Goal: Transaction & Acquisition: Subscribe to service/newsletter

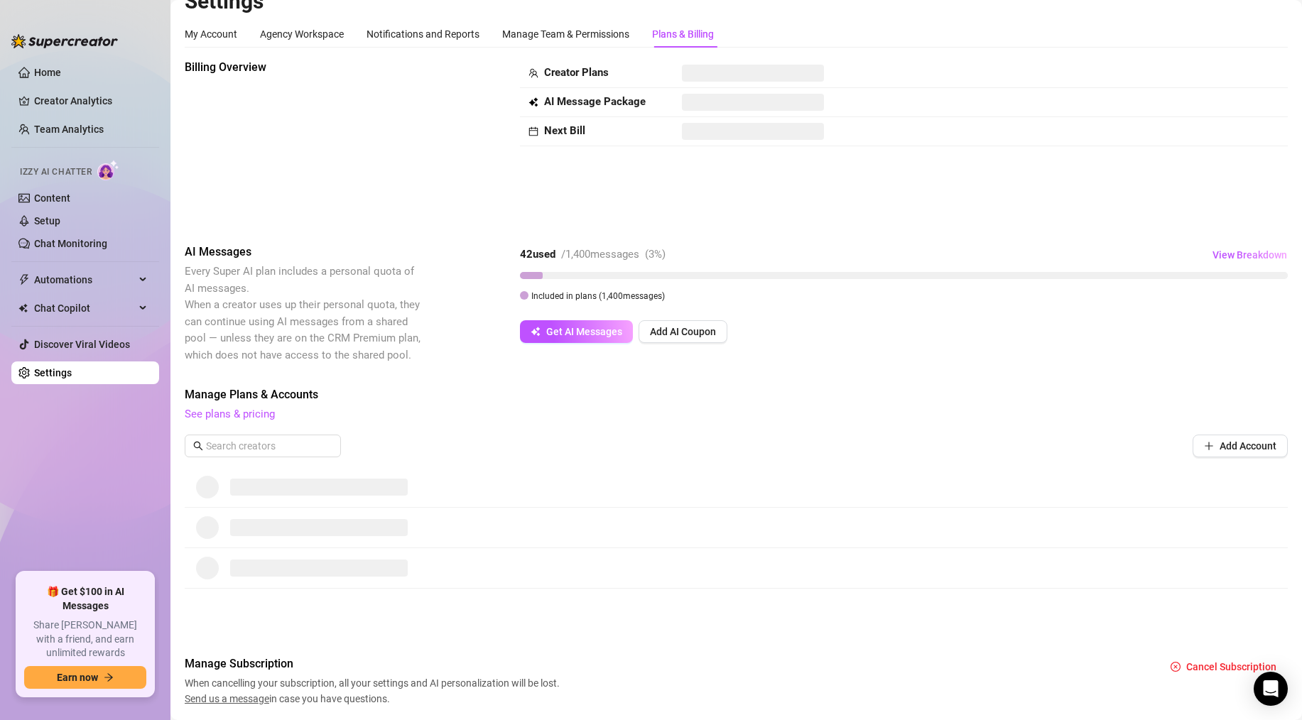
scroll to position [68, 0]
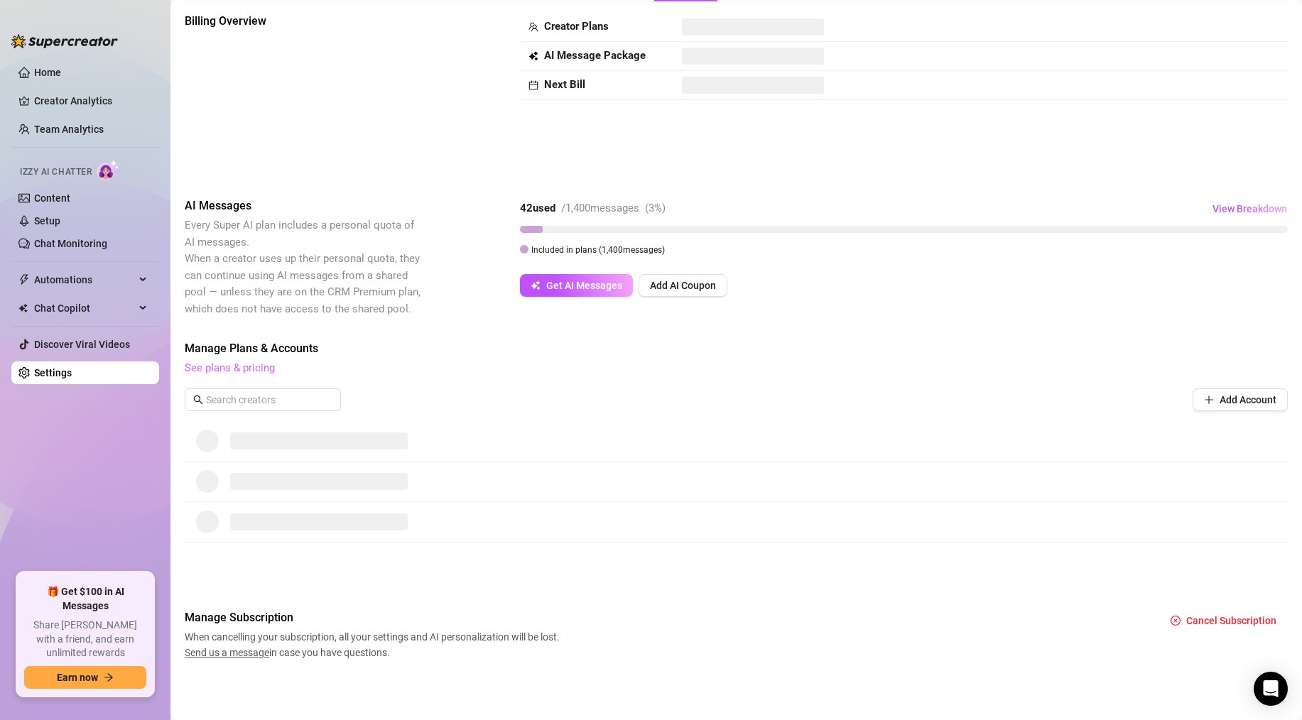
click at [227, 366] on link "See plans & pricing" at bounding box center [230, 368] width 90 height 13
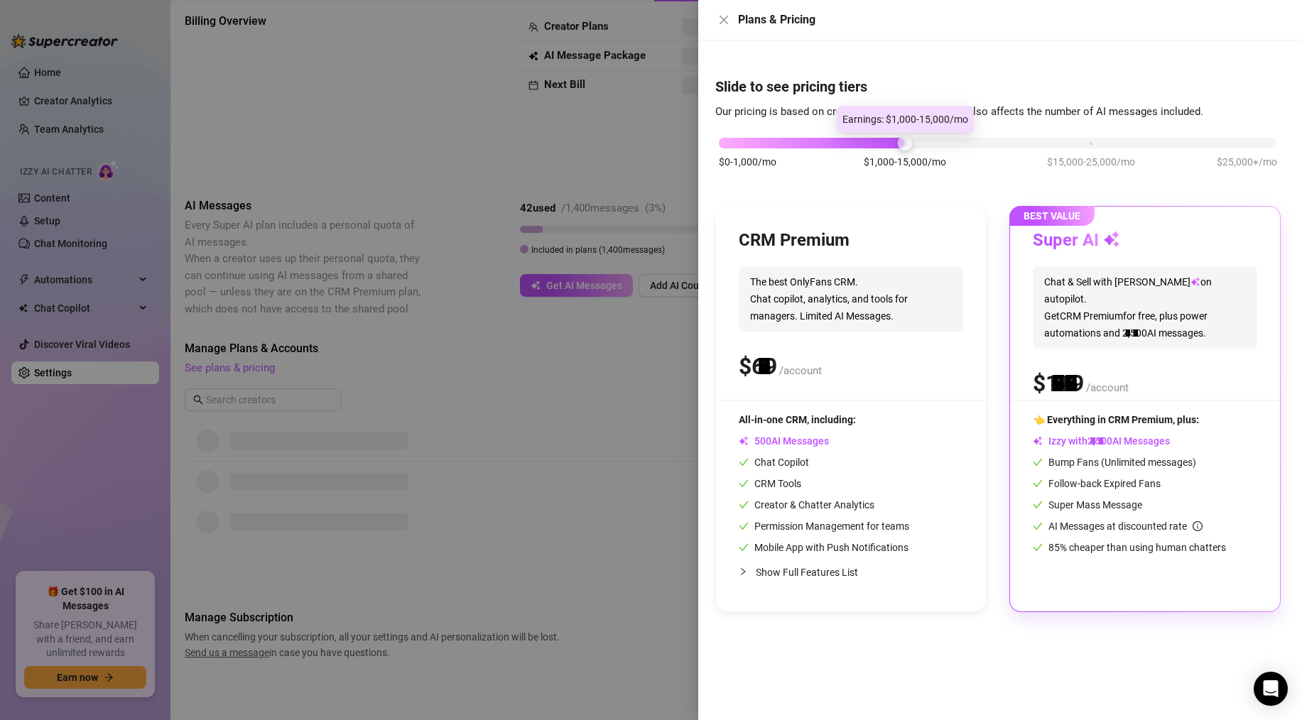
drag, startPoint x: 896, startPoint y: 140, endPoint x: 900, endPoint y: 129, distance: 11.2
click at [900, 129] on body "Home Creator Analytics Team Analytics Izzy AI Chatter Content Setup Chat Monito…" at bounding box center [651, 360] width 1302 height 720
click at [608, 144] on div at bounding box center [651, 360] width 1302 height 720
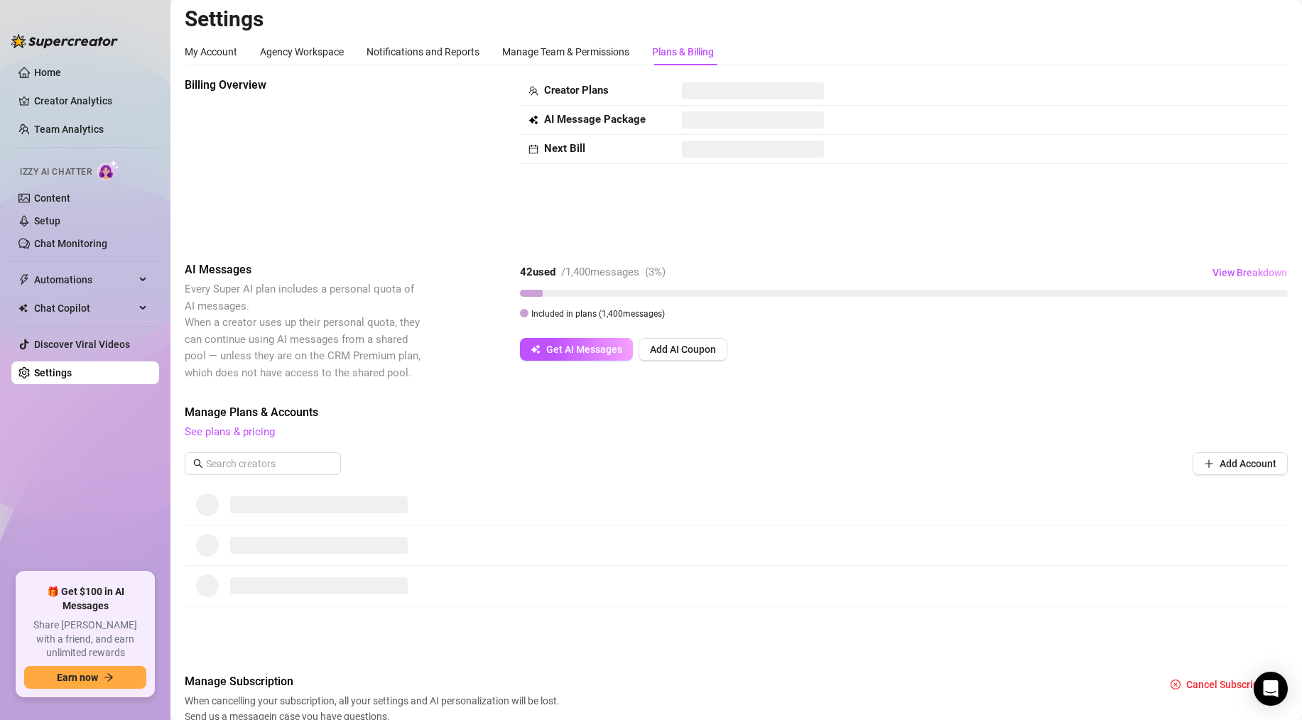
scroll to position [0, 0]
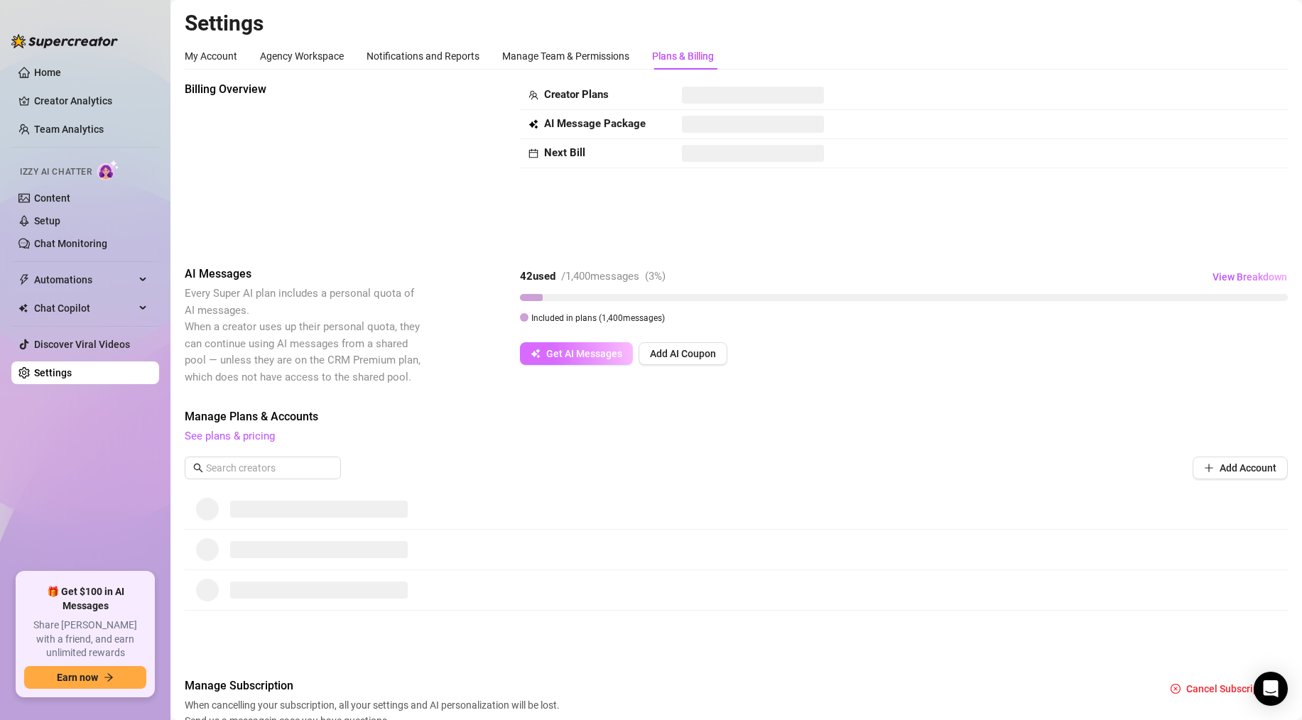
click at [584, 350] on span "Get AI Messages" at bounding box center [584, 353] width 76 height 11
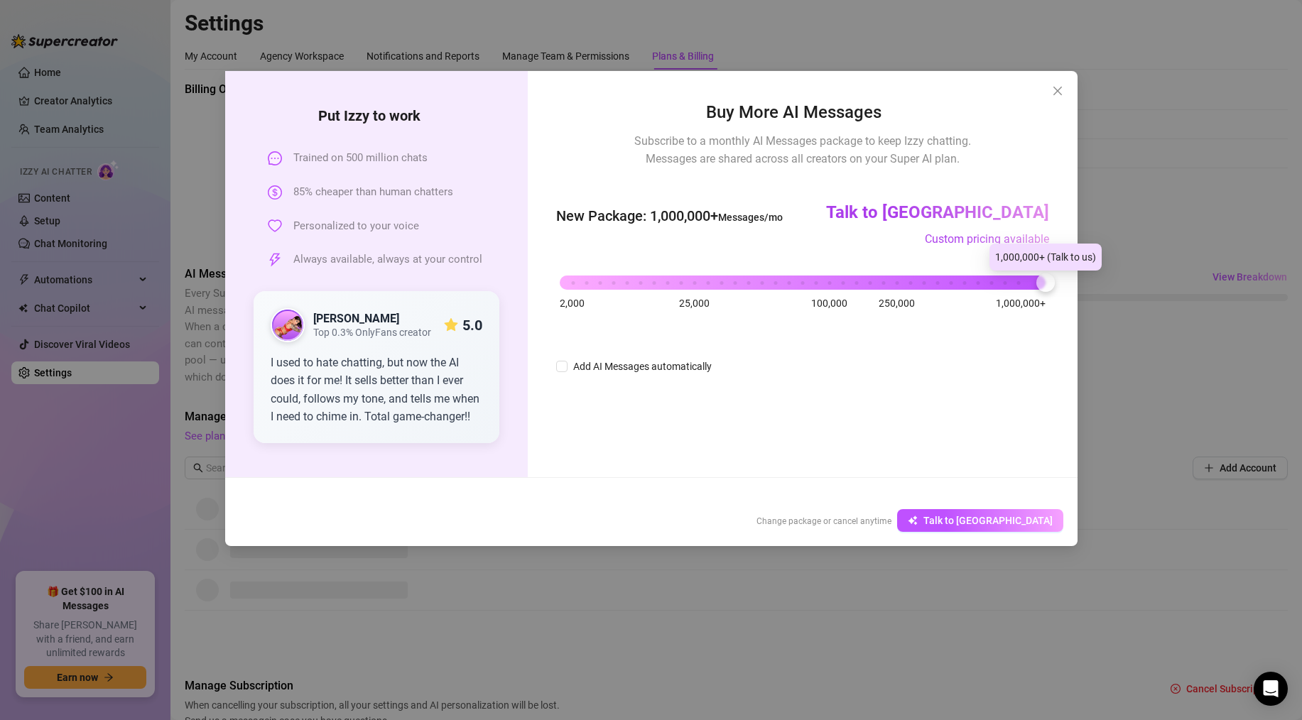
drag, startPoint x: 558, startPoint y: 278, endPoint x: 1041, endPoint y: 298, distance: 484.1
click at [1041, 281] on div "2,000 25,000 100,000 250,000 1,000,000+" at bounding box center [802, 277] width 485 height 9
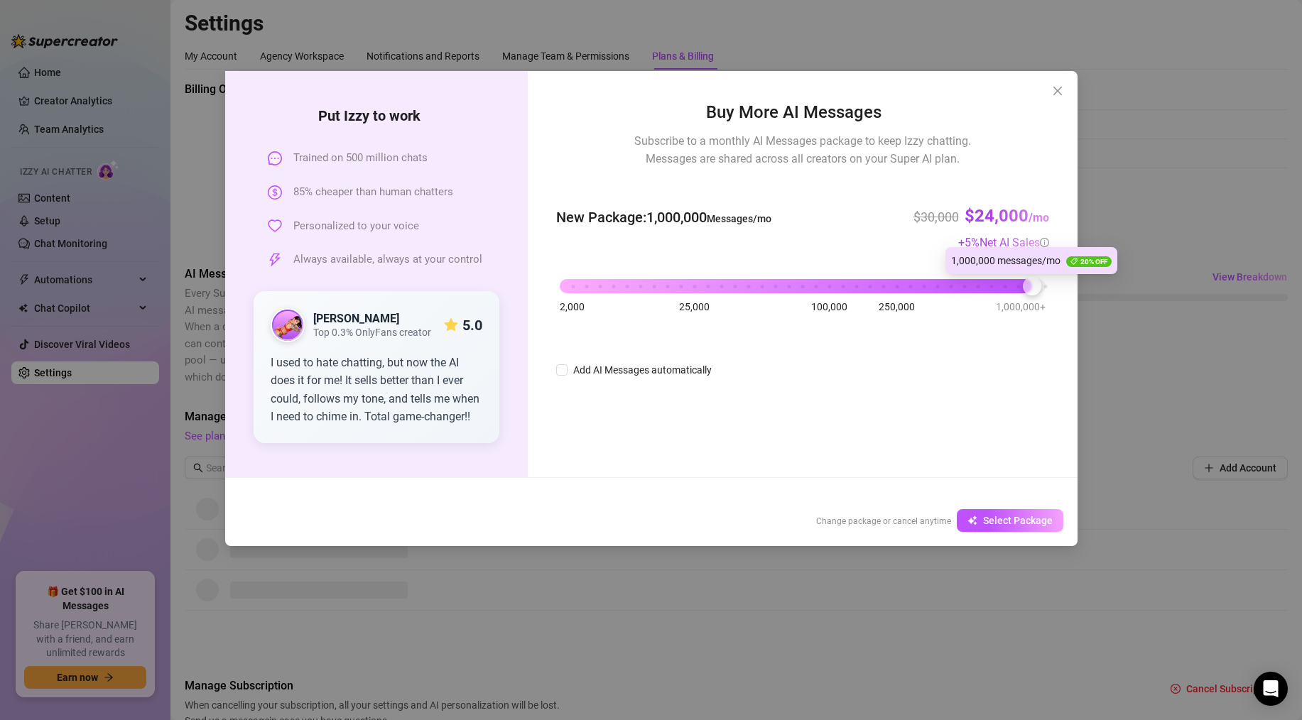
drag, startPoint x: 1045, startPoint y: 283, endPoint x: 1031, endPoint y: 280, distance: 13.8
click at [1031, 280] on div at bounding box center [1032, 286] width 18 height 18
drag, startPoint x: 1031, startPoint y: 286, endPoint x: 1197, endPoint y: 273, distance: 167.3
click at [1124, 279] on div "Put [PERSON_NAME] to work Trained on 500 million chats 85% cheaper than human c…" at bounding box center [651, 360] width 1302 height 720
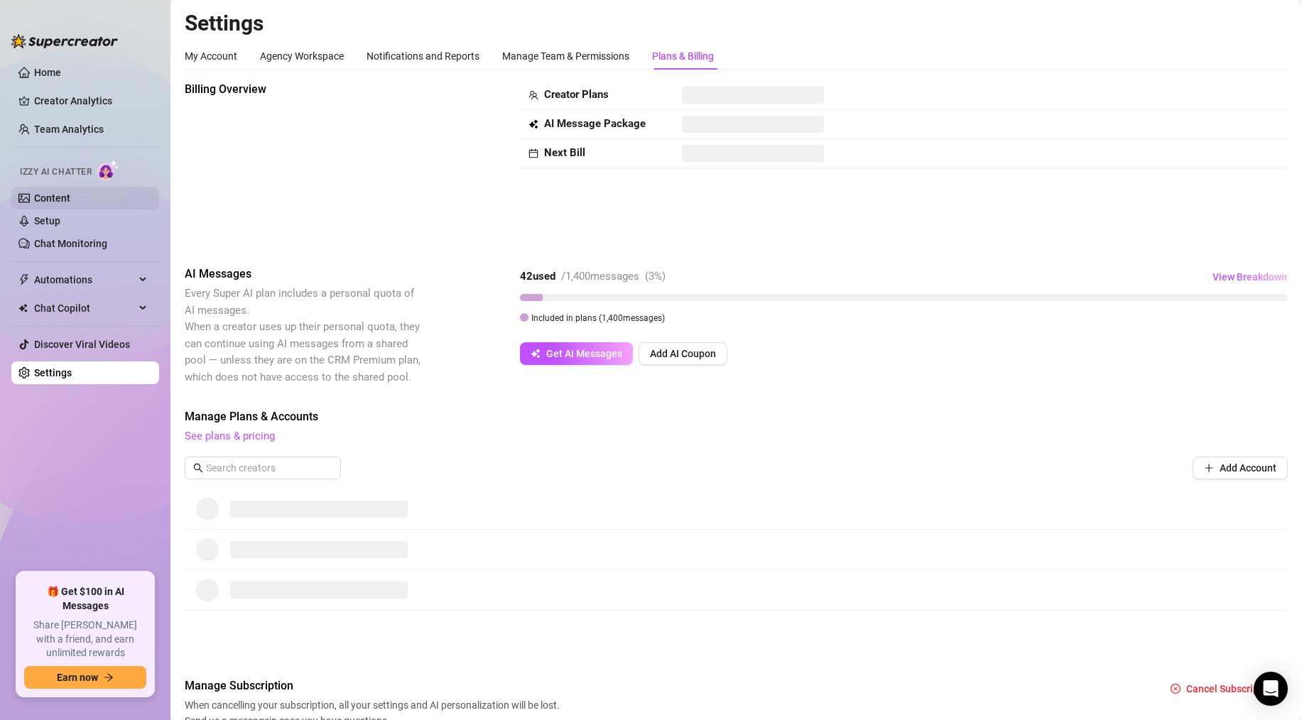
click at [70, 204] on link "Content" at bounding box center [52, 197] width 36 height 11
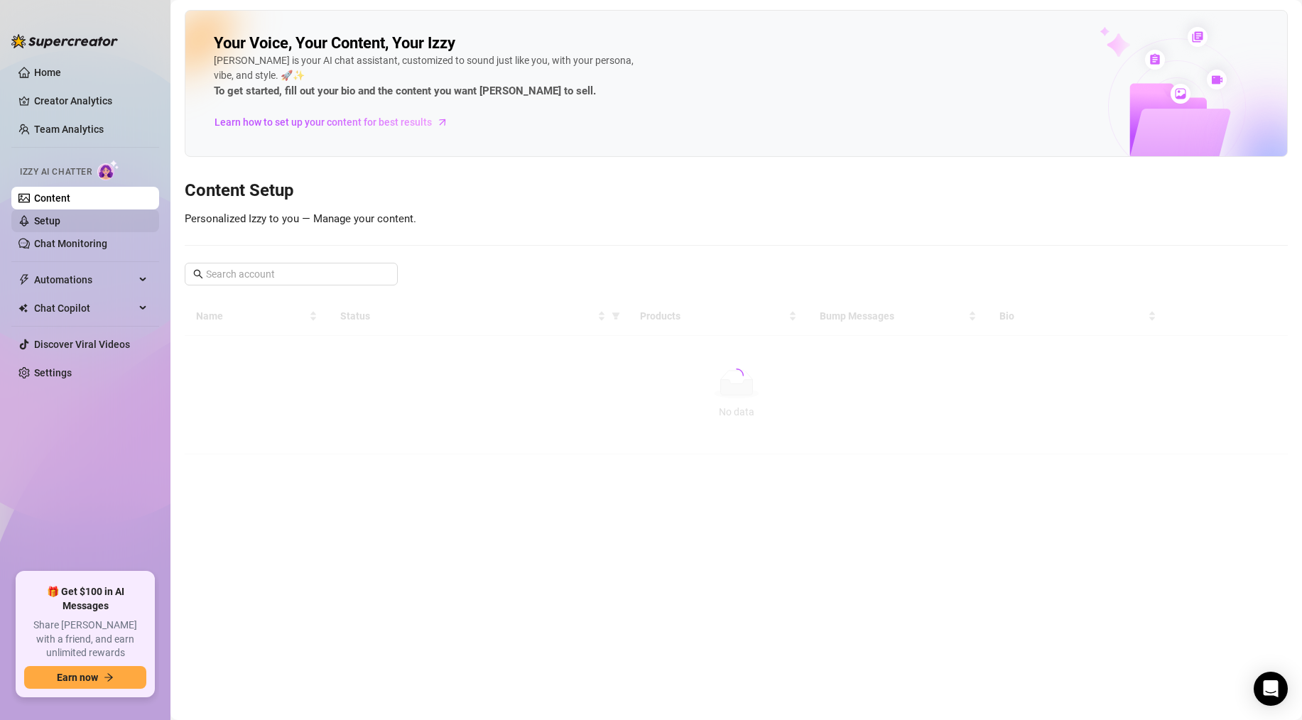
click at [60, 222] on link "Setup" at bounding box center [47, 220] width 26 height 11
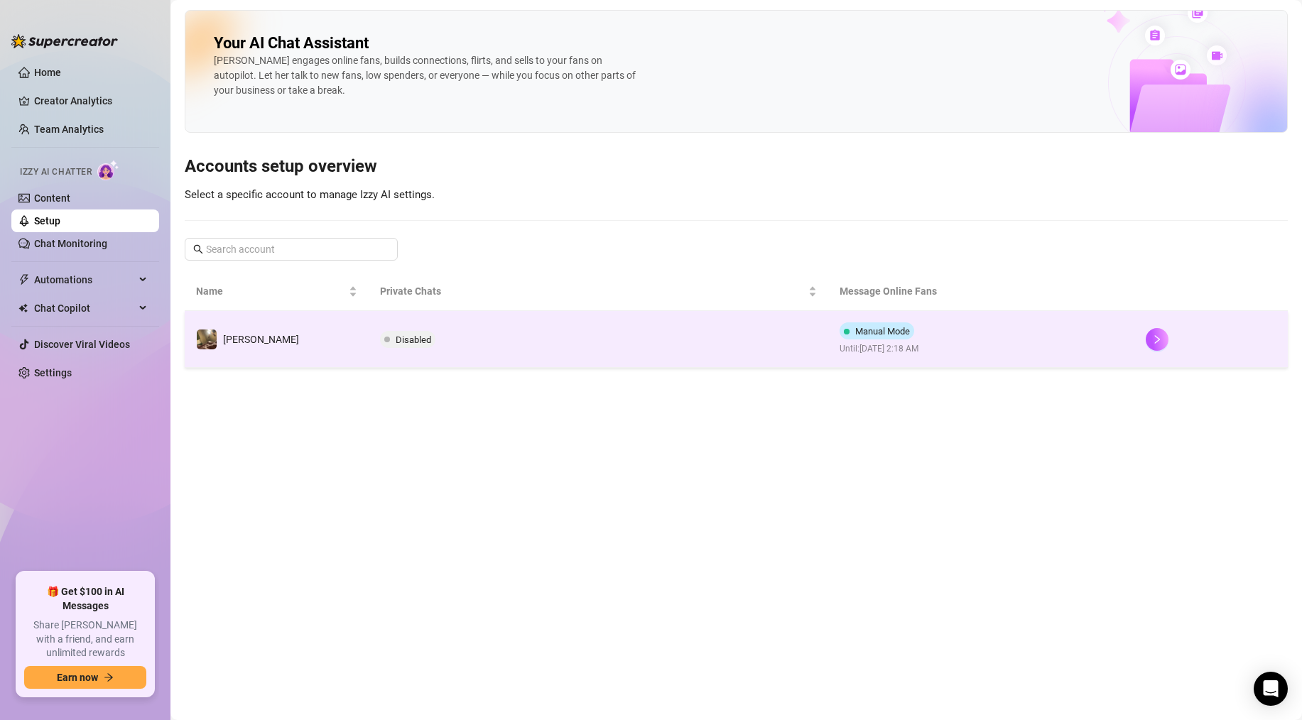
click at [339, 336] on td "[PERSON_NAME]" at bounding box center [277, 339] width 184 height 57
